Goal: Task Accomplishment & Management: Manage account settings

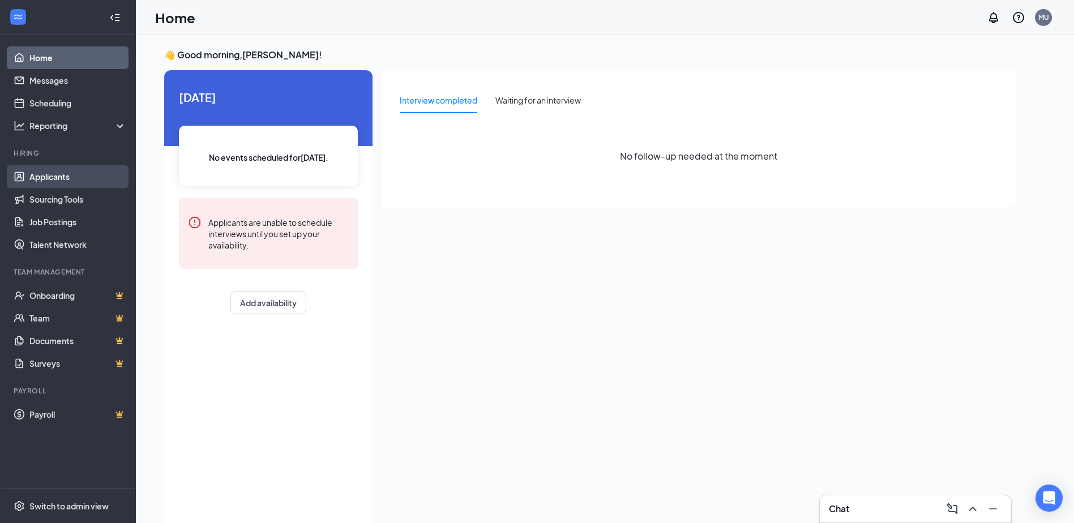
click at [78, 185] on link "Applicants" at bounding box center [77, 176] width 97 height 23
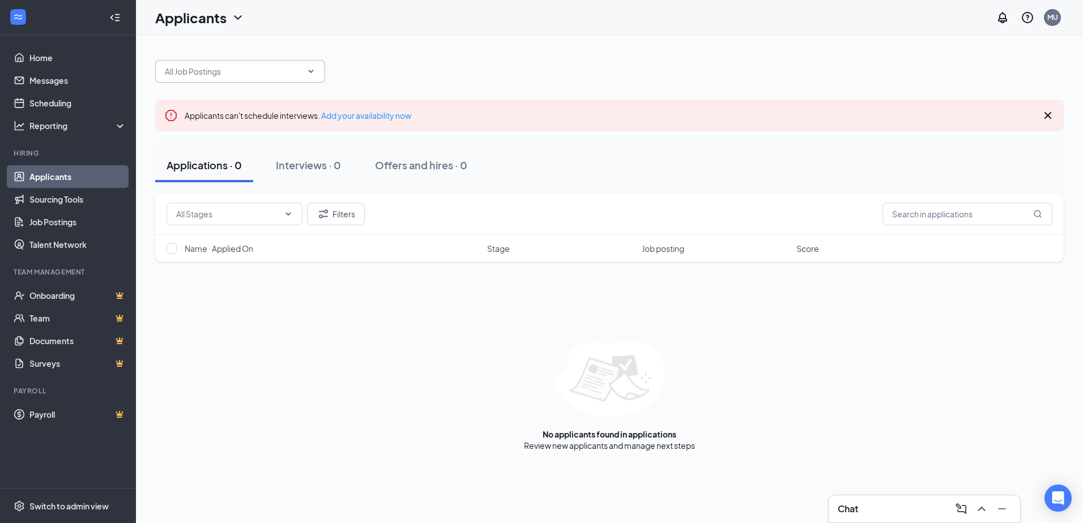
click at [309, 80] on span at bounding box center [240, 71] width 170 height 23
click at [269, 75] on input "text" at bounding box center [233, 71] width 137 height 12
click at [304, 102] on div "Produce Manager (Bellingham-Meridian - Haggen)" at bounding box center [250, 99] width 152 height 25
type input "Produce Manager (Bellingham-Meridian - Haggen)"
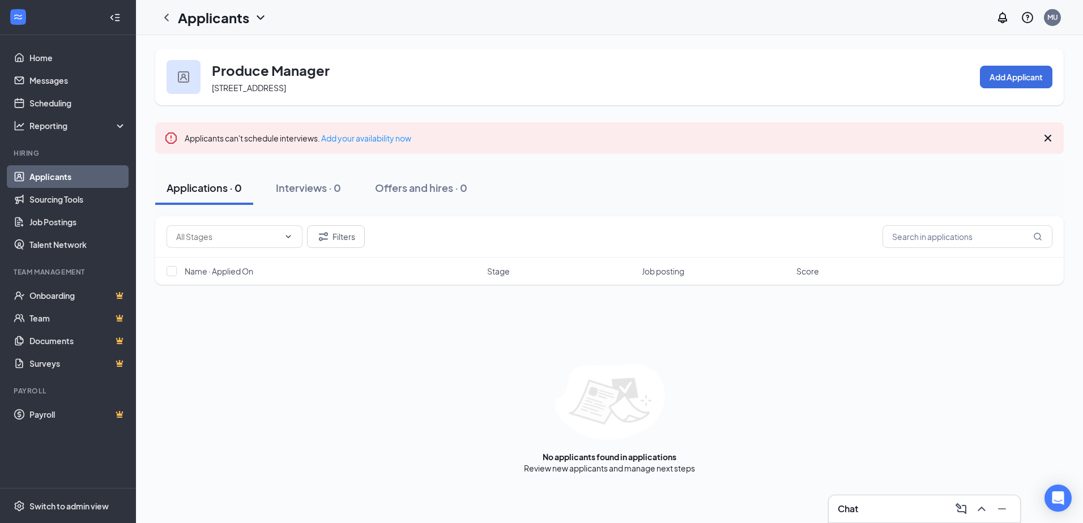
click at [216, 24] on h1 "Applicants" at bounding box center [213, 17] width 71 height 19
click at [246, 13] on h1 "Applicants" at bounding box center [213, 17] width 71 height 19
click at [247, 28] on div "Applicants" at bounding box center [211, 17] width 112 height 23
click at [224, 16] on h1 "Applicants" at bounding box center [213, 17] width 71 height 19
click at [234, 72] on link "Archived applicants" at bounding box center [246, 74] width 122 height 11
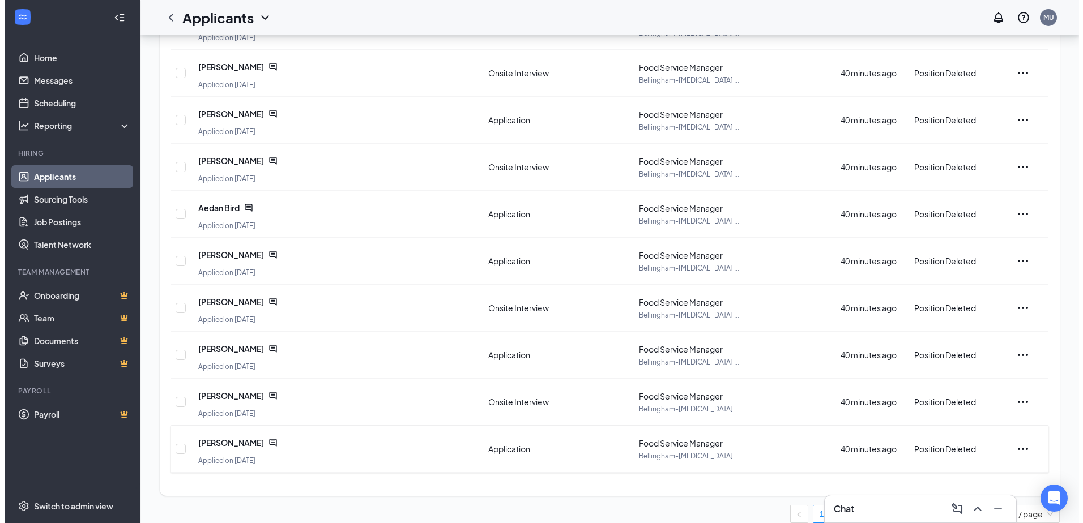
scroll to position [170, 0]
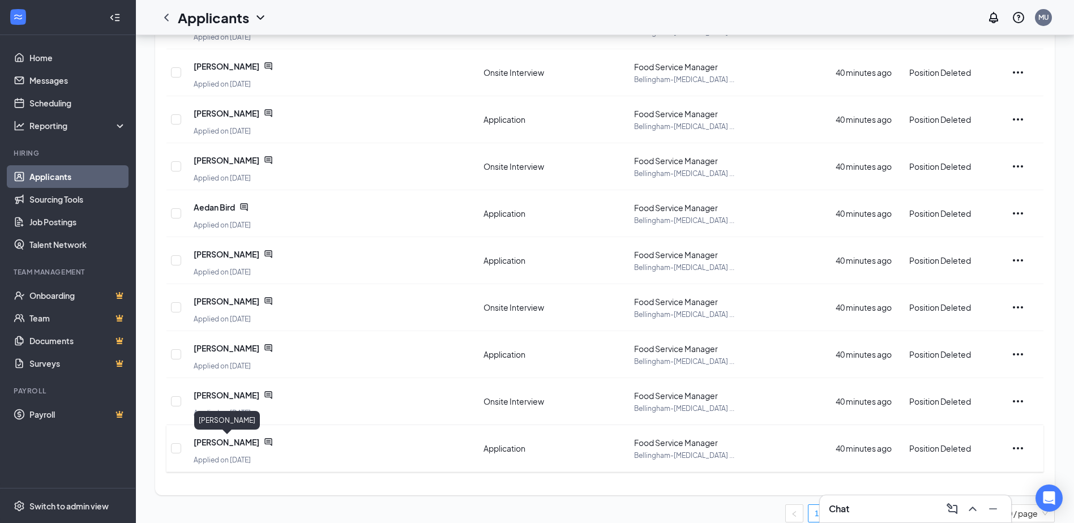
click at [209, 445] on span "[PERSON_NAME]" at bounding box center [227, 442] width 66 height 11
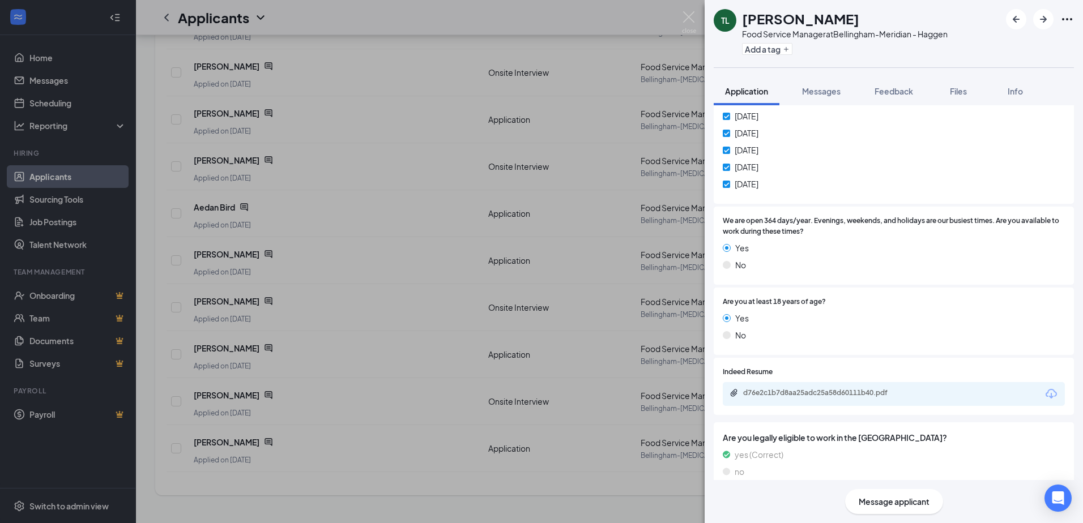
scroll to position [423, 0]
click at [1044, 385] on icon "Download" at bounding box center [1051, 392] width 14 height 14
